Goal: Feedback & Contribution: Leave review/rating

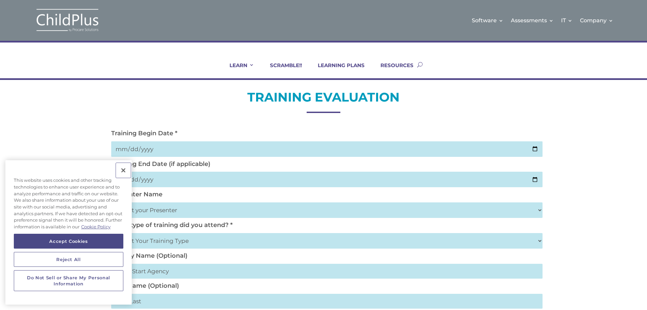
click at [121, 170] on button "Close" at bounding box center [123, 170] width 15 height 15
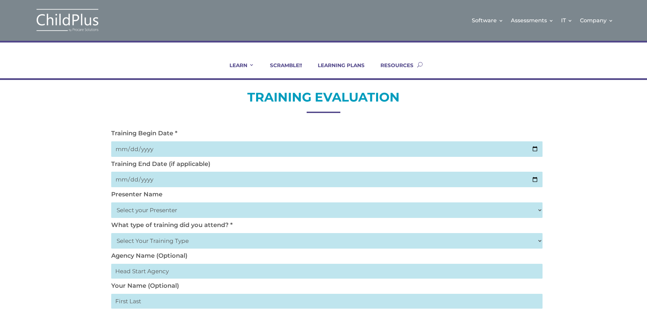
click at [126, 149] on input "date" at bounding box center [326, 148] width 431 height 15
type input "2025-10-02"
click at [124, 177] on input "date" at bounding box center [326, 178] width 431 height 15
type input "2025-10-02"
click at [131, 211] on select "Select your Presenter Aaron Dickerson Amy Corkery Cindy Coats Danielle Hensley …" at bounding box center [326, 209] width 431 height 15
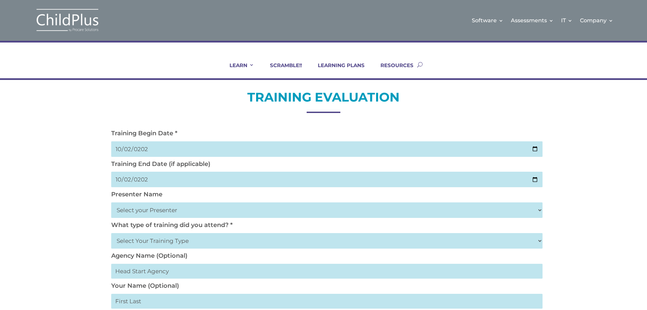
select select "Nickerson, Trecia"
click at [111, 202] on select "Select your Presenter Aaron Dickerson Amy Corkery Cindy Coats Danielle Hensley …" at bounding box center [326, 209] width 431 height 15
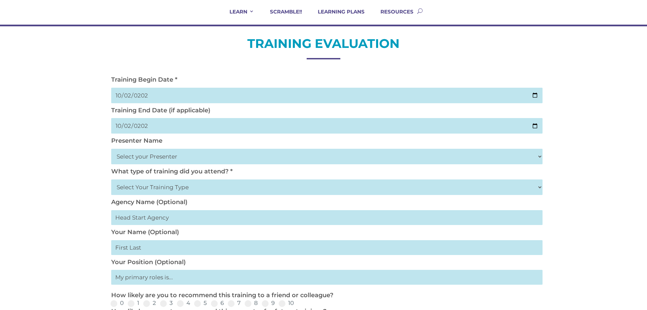
scroll to position [54, 0]
click at [538, 186] on select "Select Your Training Type On-site (at your agency) Virtual Visit Live Group Web…" at bounding box center [326, 186] width 431 height 15
select select "Live Group Webinar"
click at [111, 179] on select "Select Your Training Type On-site (at your agency) Virtual Visit Live Group Web…" at bounding box center [326, 186] width 431 height 15
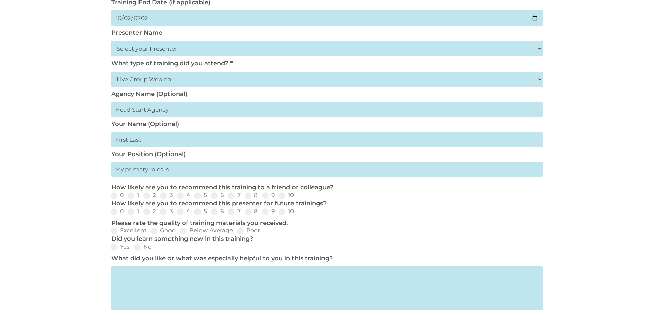
scroll to position [162, 0]
click at [146, 141] on input "text" at bounding box center [326, 139] width 431 height 15
type input "Joyell Anda-Catone"
click at [146, 166] on input "text" at bounding box center [326, 168] width 431 height 15
click at [172, 168] on input "text" at bounding box center [326, 168] width 431 height 15
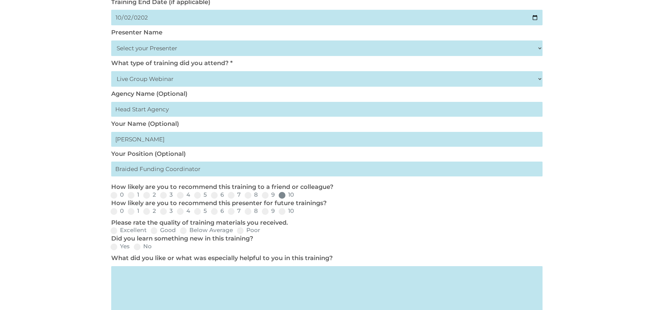
type input "Braided Funding Coordinator"
click at [282, 197] on span at bounding box center [282, 195] width 7 height 7
click at [297, 197] on input "10" at bounding box center [299, 197] width 4 height 4
radio input "true"
click at [281, 211] on span at bounding box center [282, 211] width 7 height 7
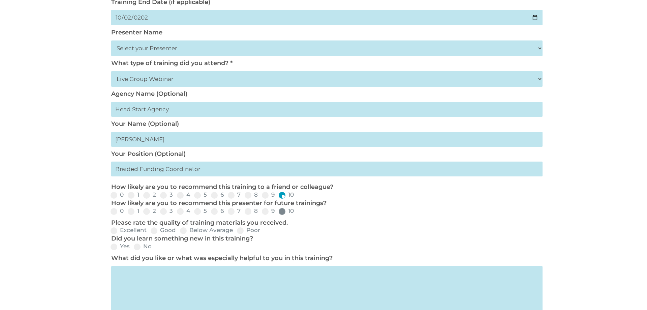
click at [297, 211] on input "10" at bounding box center [299, 213] width 4 height 4
radio input "true"
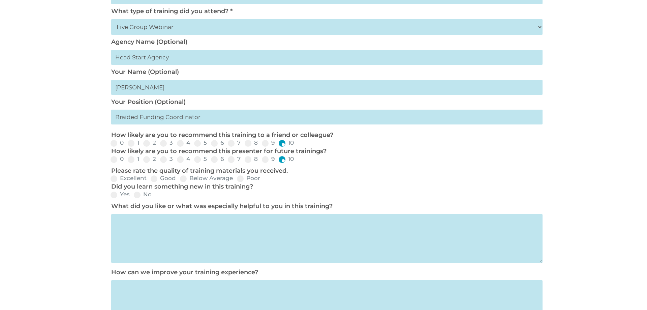
scroll to position [216, 0]
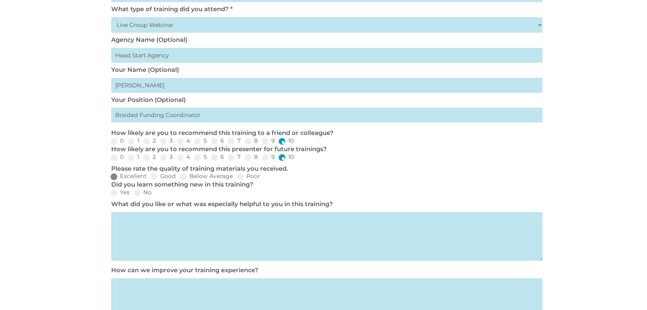
click at [116, 176] on span at bounding box center [114, 176] width 7 height 7
click at [150, 177] on input "Excellent" at bounding box center [152, 179] width 4 height 4
radio input "true"
click at [114, 192] on span at bounding box center [114, 192] width 7 height 7
click at [133, 193] on input "Yes" at bounding box center [135, 195] width 4 height 4
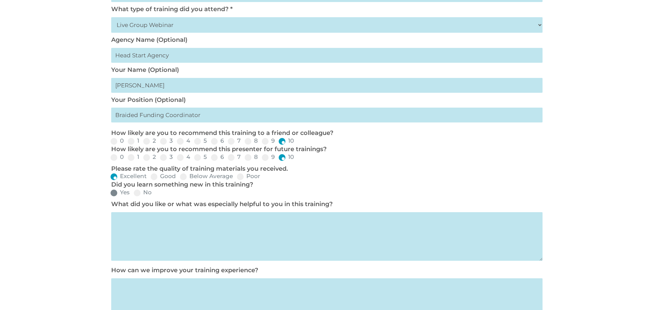
radio input "true"
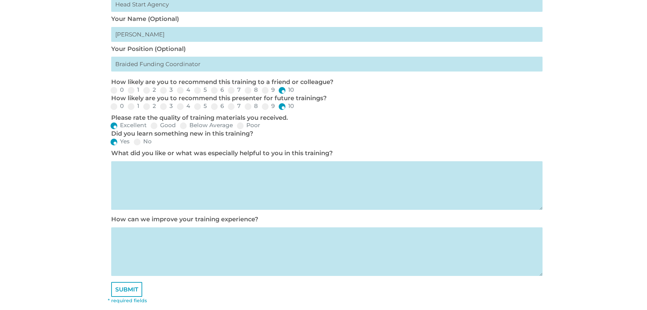
scroll to position [270, 0]
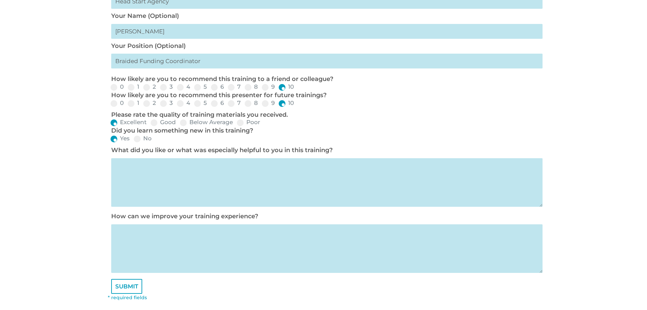
click at [152, 177] on textarea at bounding box center [326, 182] width 431 height 49
click at [186, 165] on textarea "The step by step explaination and visual" at bounding box center [326, 182] width 431 height 49
click at [230, 164] on textarea "The step by step explanation and visual" at bounding box center [326, 182] width 431 height 49
click at [228, 171] on textarea "The step by step explanation and visual Able to ask questions and get them asnw…" at bounding box center [326, 182] width 431 height 49
click at [251, 174] on textarea "The step by step explanation and visual Able to ask questions and get them answ…" at bounding box center [326, 182] width 431 height 49
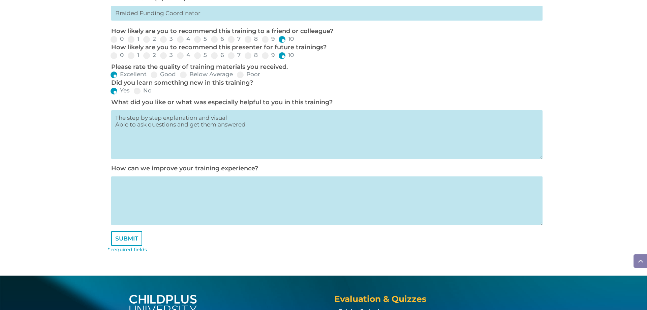
scroll to position [323, 0]
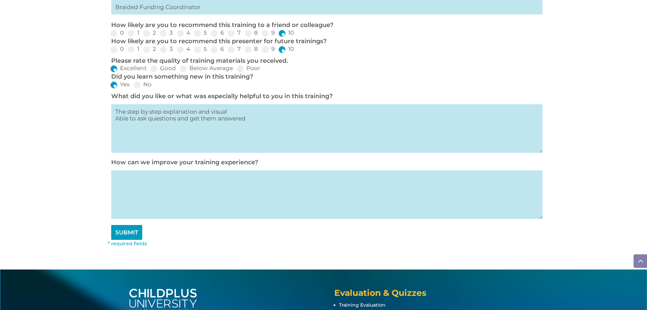
type textarea "The step by step explanation and visual Able to ask questions and get them answ…"
click at [122, 236] on input "SUBMIT" at bounding box center [126, 232] width 31 height 15
